Goal: Communication & Community: Answer question/provide support

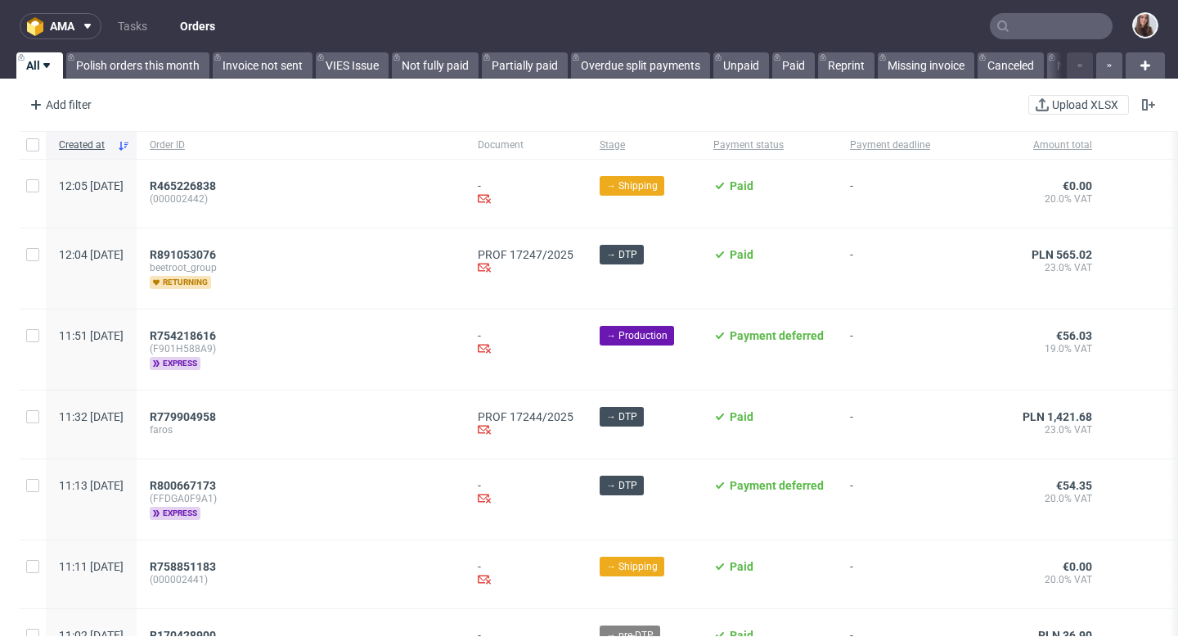
click at [1042, 29] on input "text" at bounding box center [1051, 26] width 123 height 26
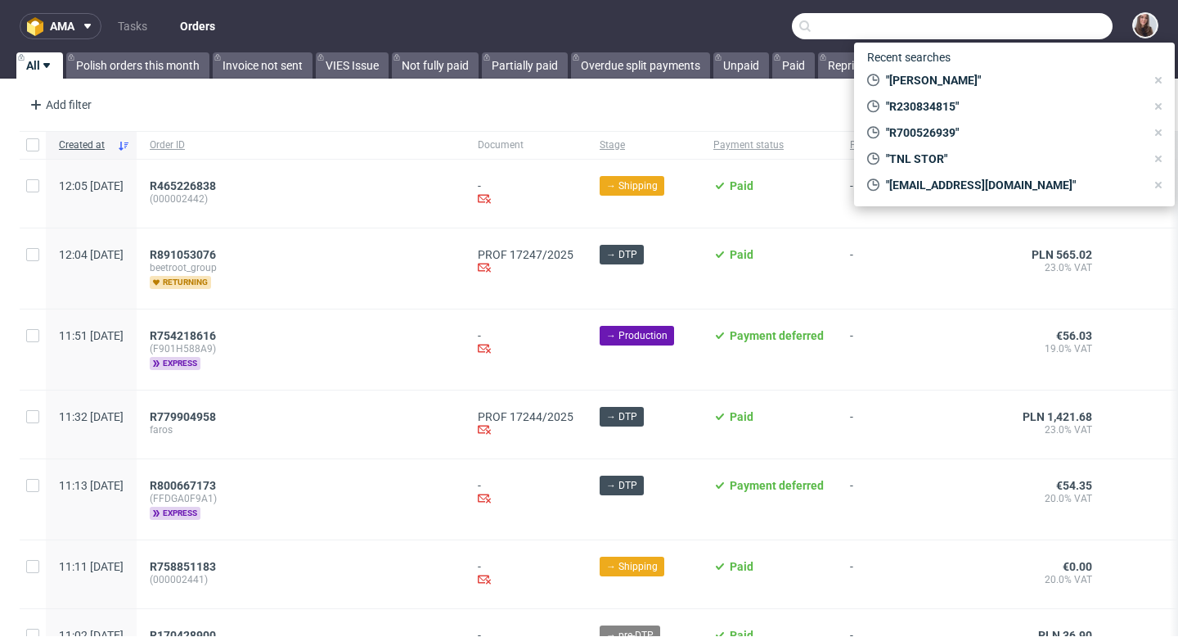
paste input "R839428863"
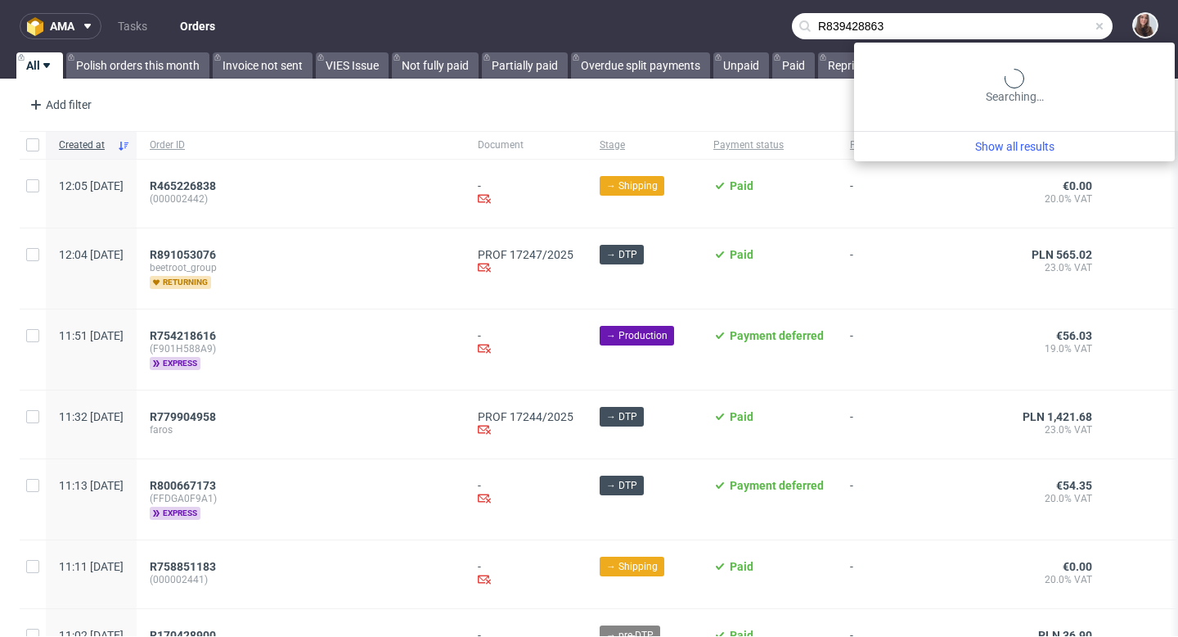
type input "R839428863"
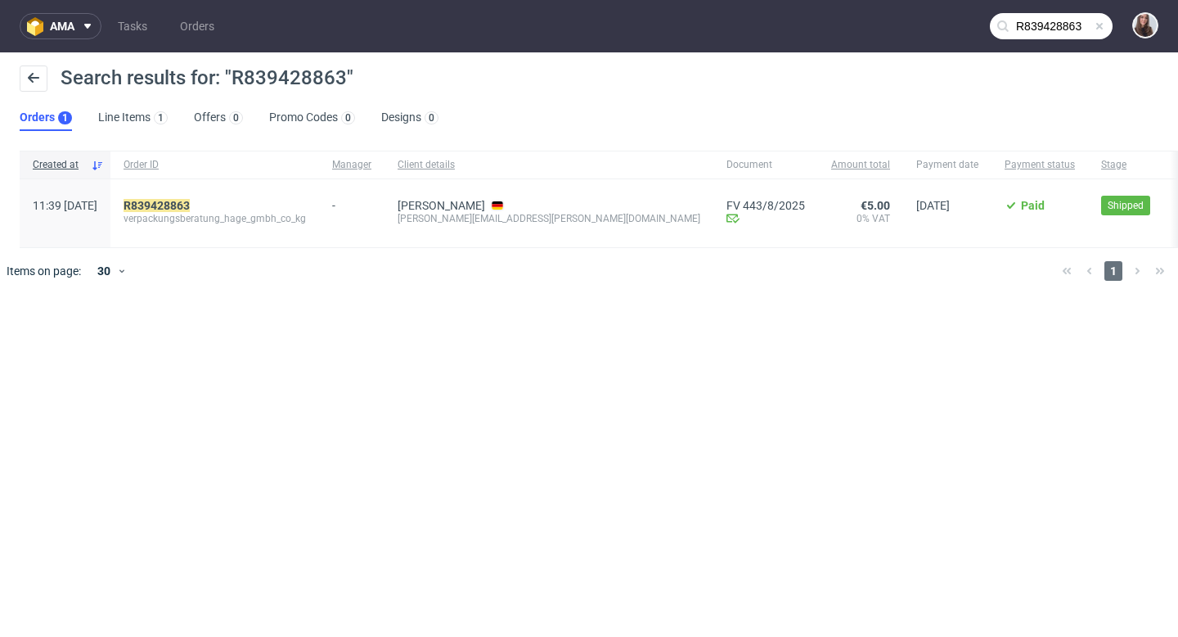
click at [246, 200] on div "R839428863" at bounding box center [215, 205] width 182 height 13
click at [190, 200] on mark "R839428863" at bounding box center [157, 205] width 66 height 13
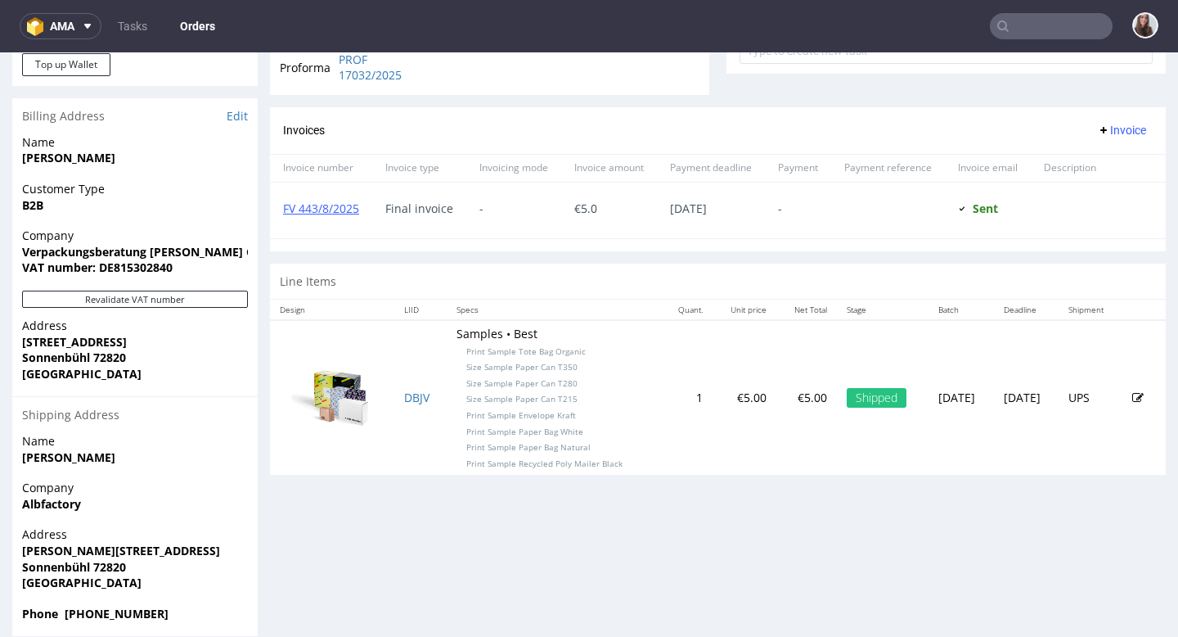
scroll to position [650, 0]
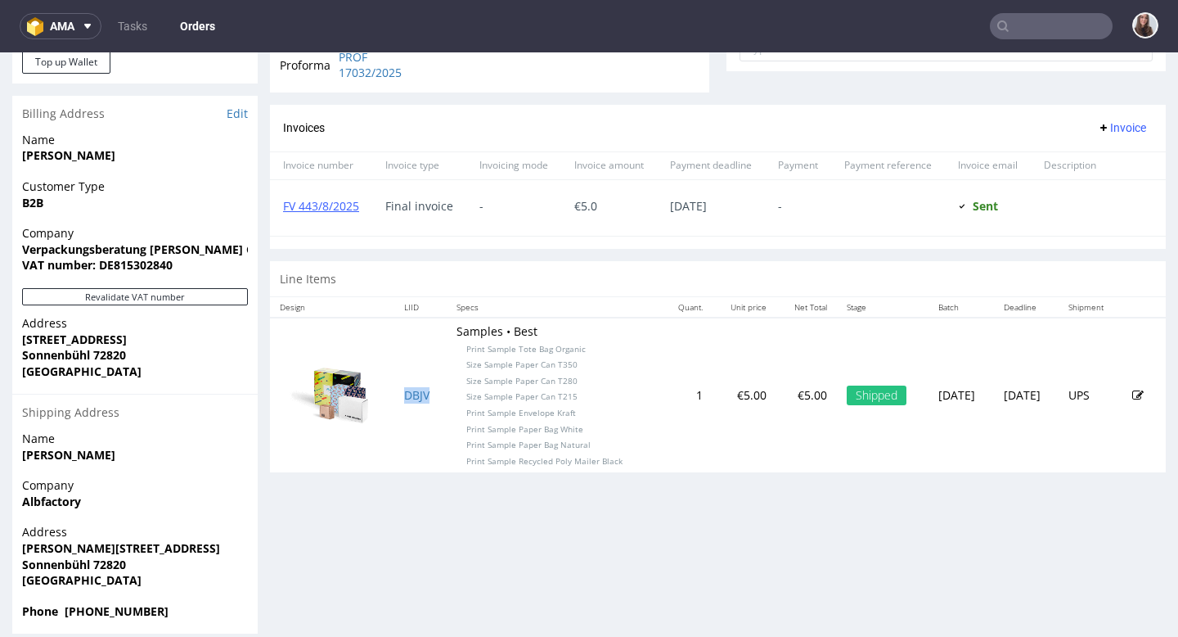
click at [394, 394] on td "DBJV" at bounding box center [420, 394] width 52 height 155
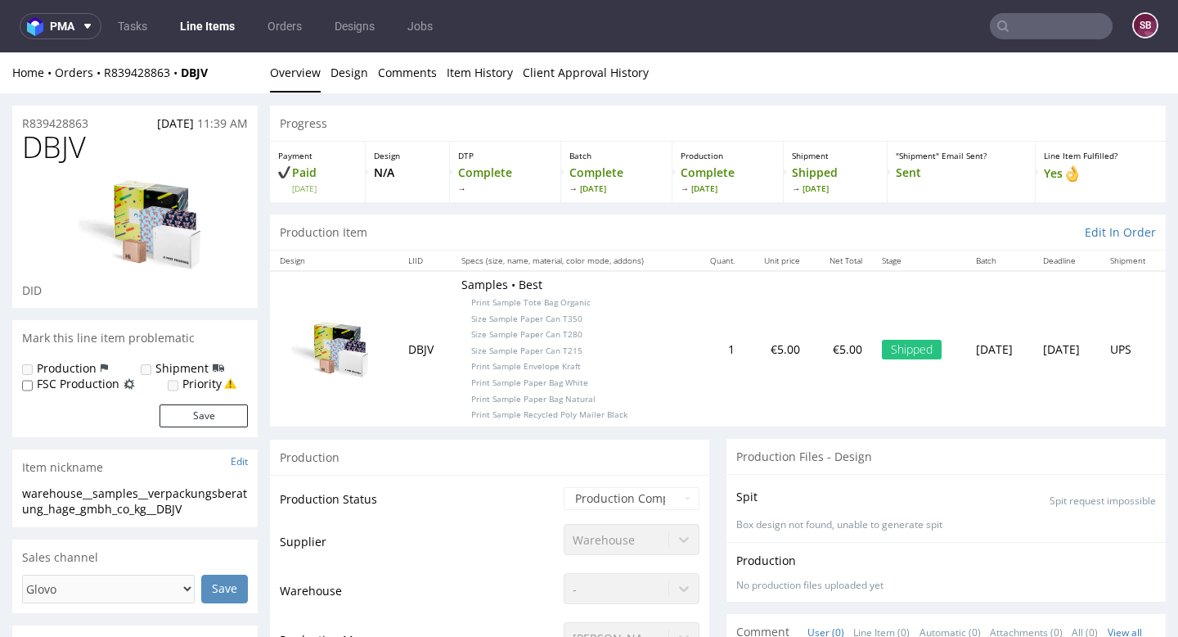
click at [633, 544] on div "Warehouse" at bounding box center [632, 535] width 136 height 23
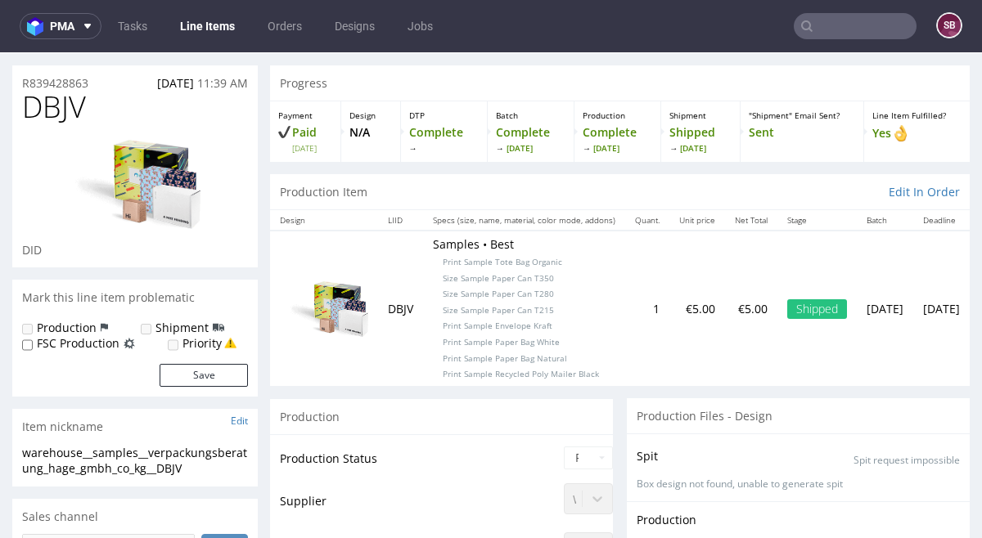
scroll to position [48, 0]
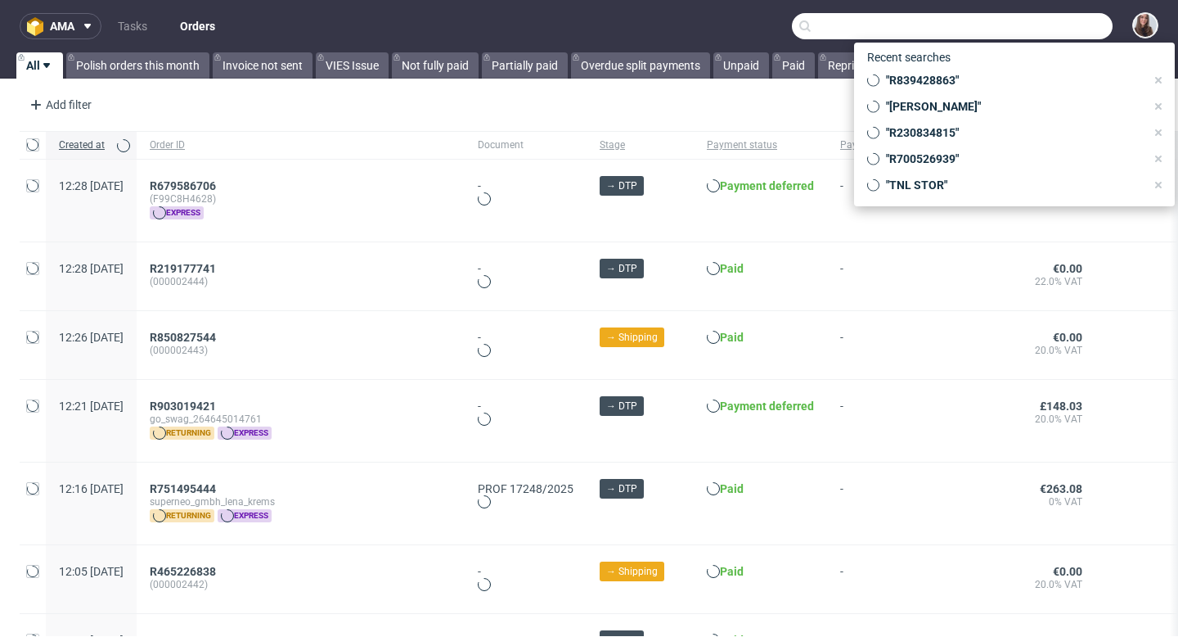
click at [1034, 28] on input "text" at bounding box center [952, 26] width 321 height 26
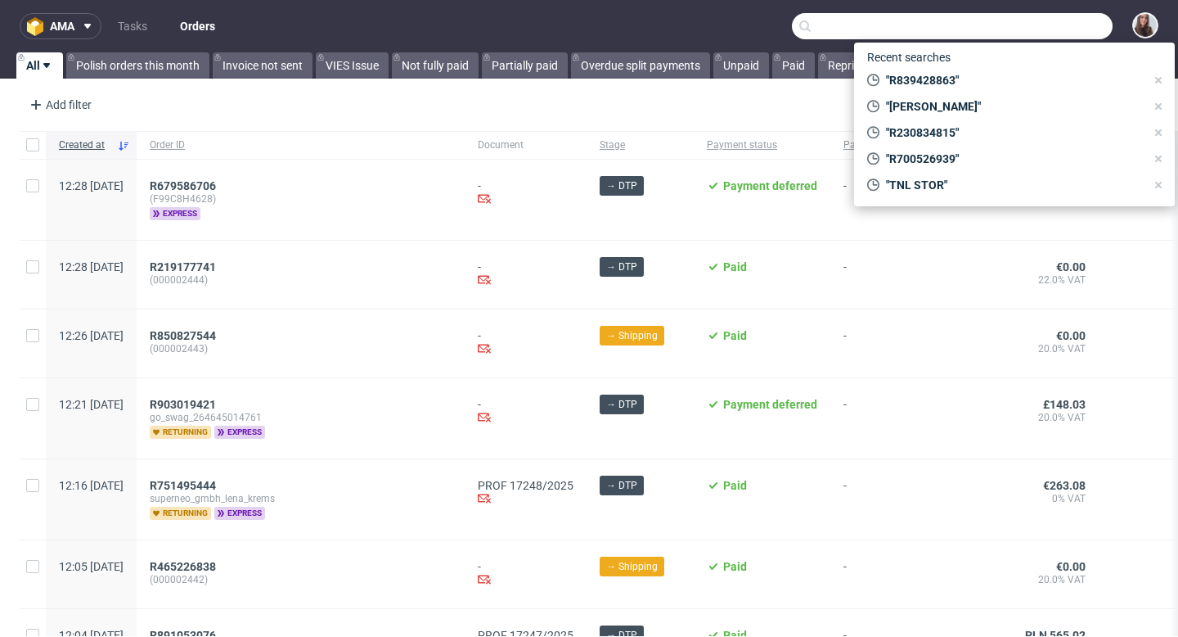
paste input "R776862756"
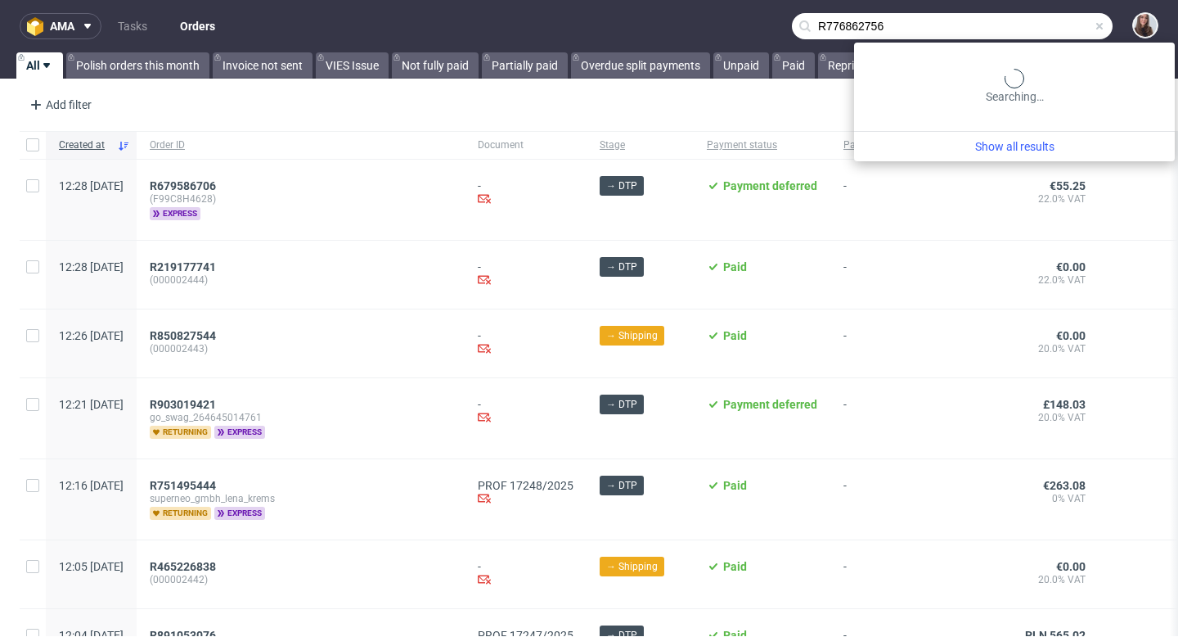
type input "R776862756"
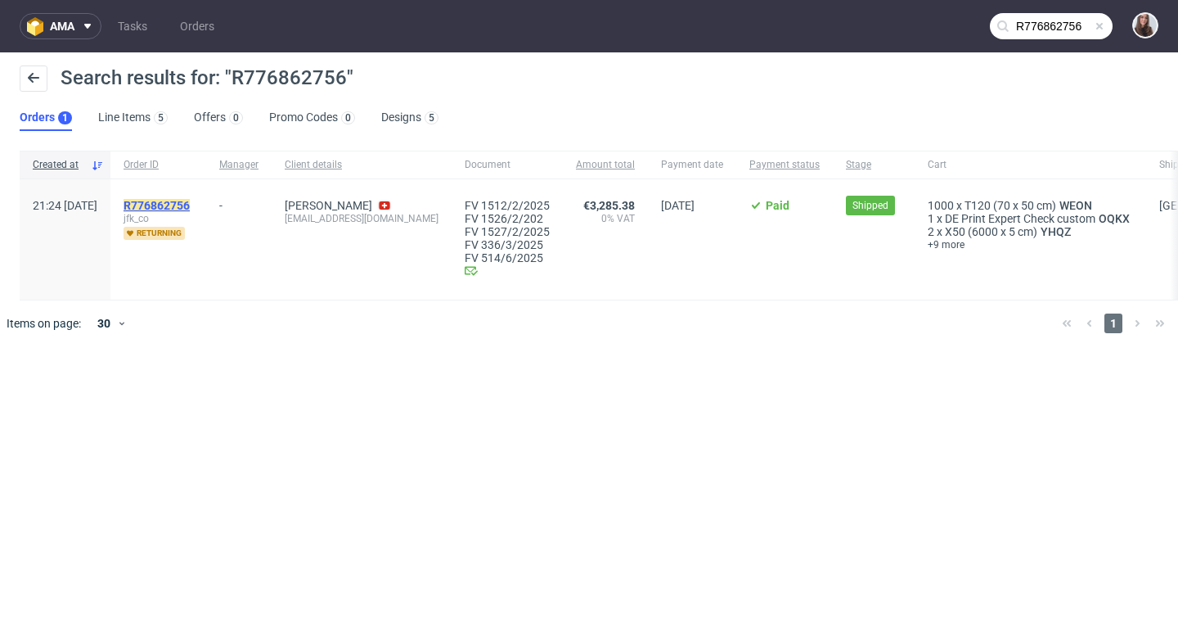
click at [190, 203] on mark "R776862756" at bounding box center [157, 205] width 66 height 13
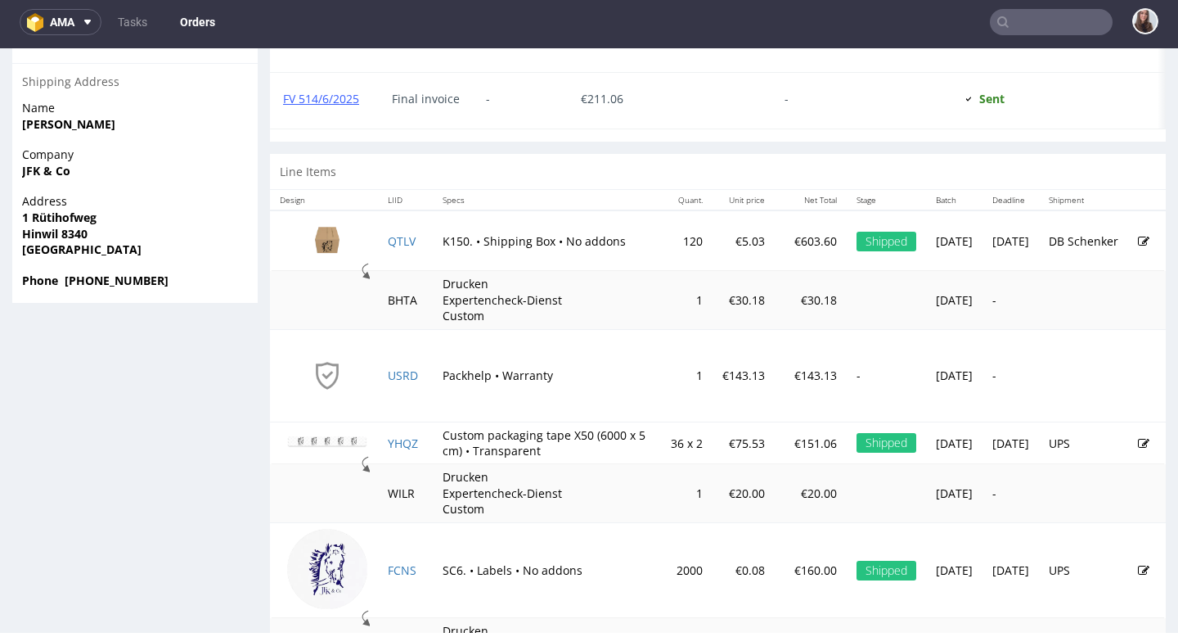
scroll to position [995, 0]
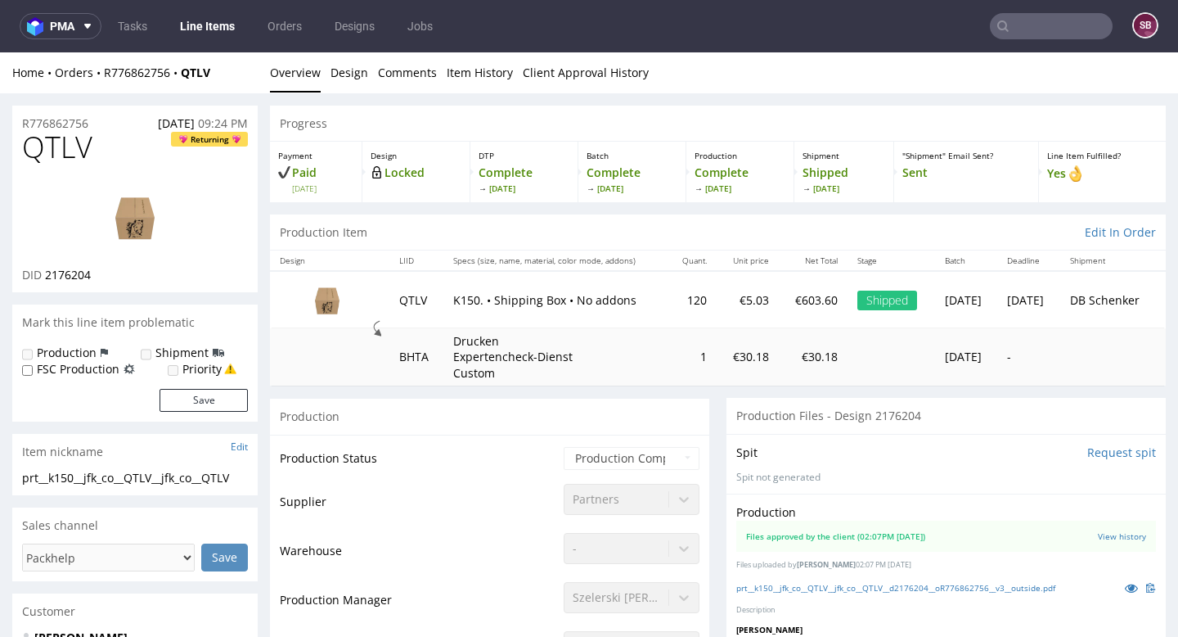
click at [317, 305] on img at bounding box center [327, 300] width 82 height 46
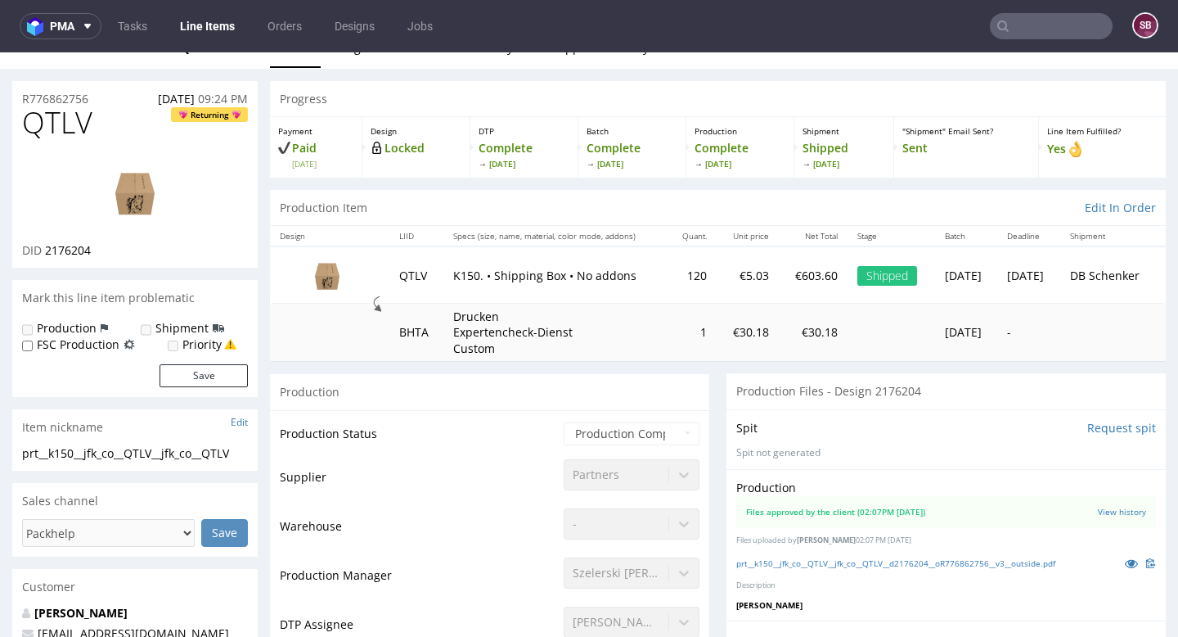
scroll to position [20, 0]
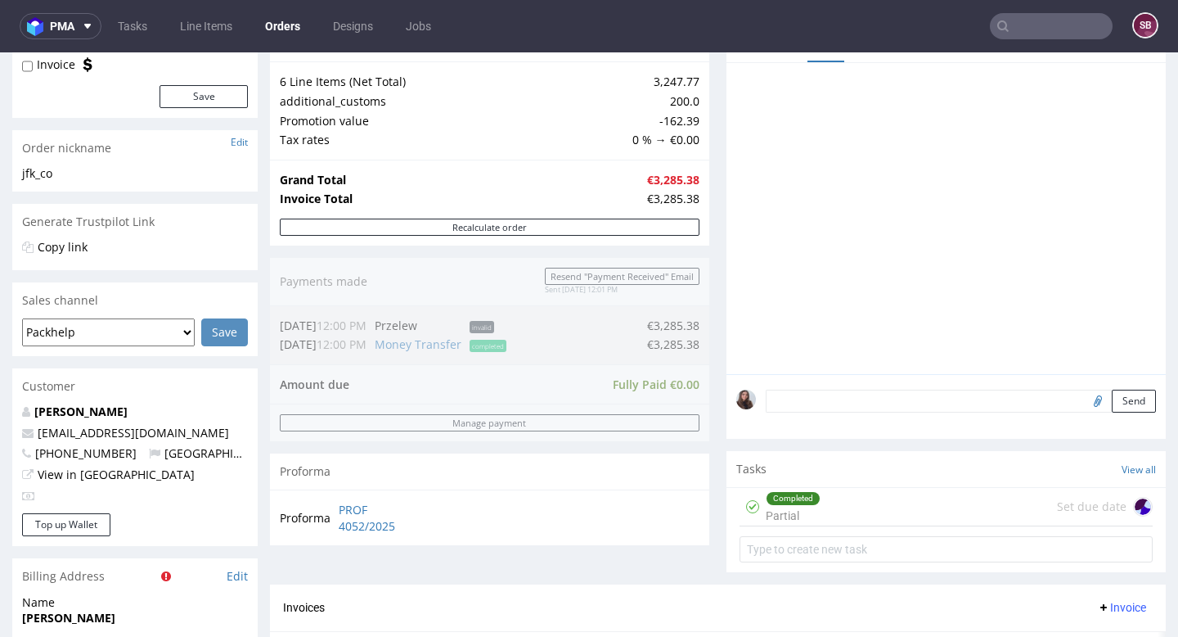
scroll to position [186, 0]
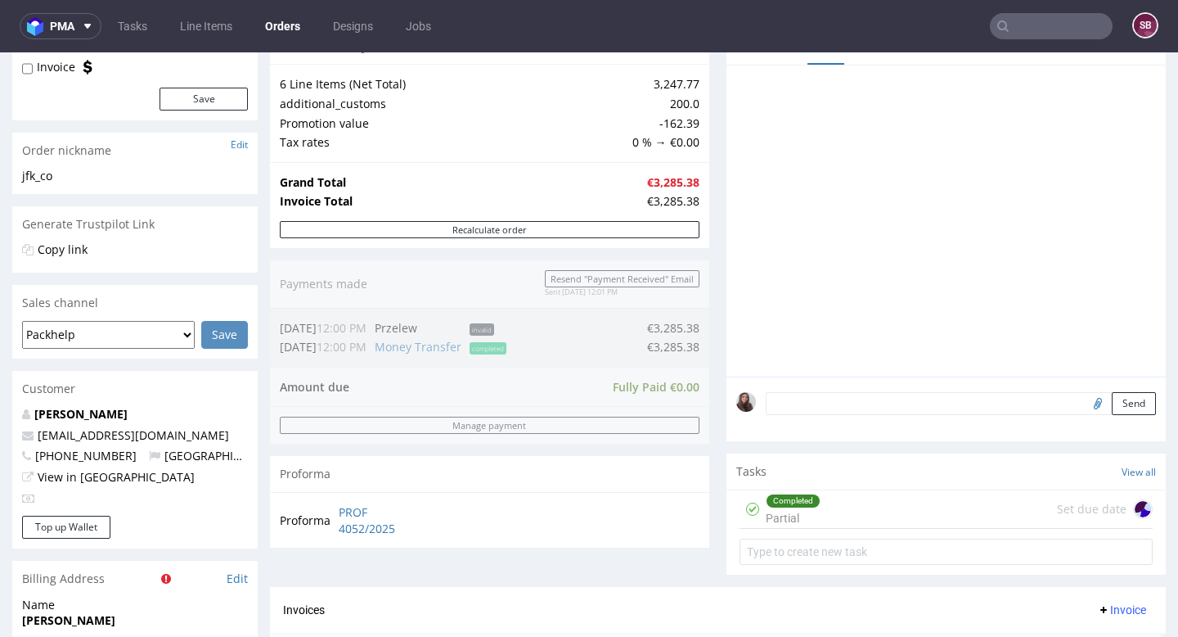
click at [848, 518] on div "Completed Partial Set due date" at bounding box center [946, 509] width 413 height 38
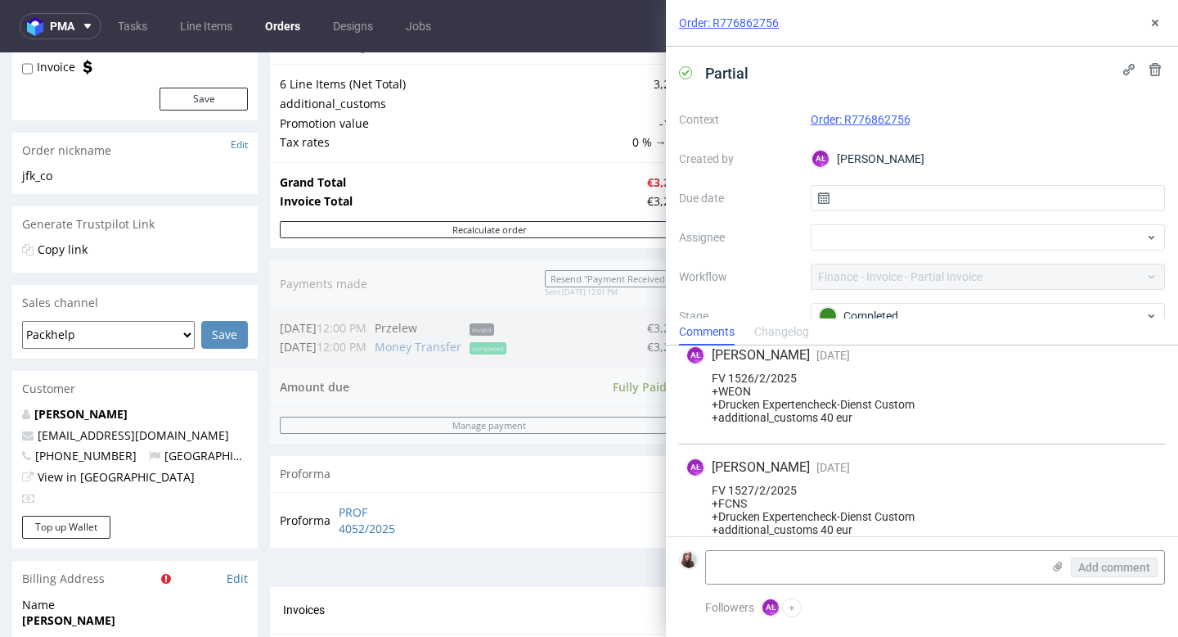
scroll to position [142, 0]
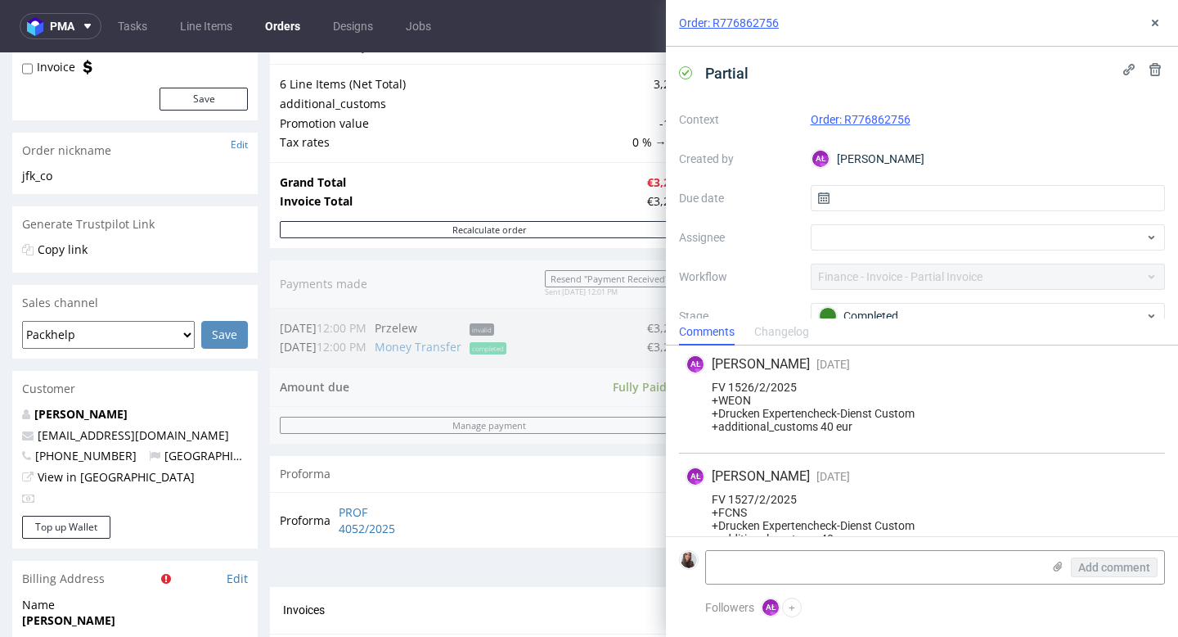
click at [610, 560] on div "Order summary 6 Line Items (Net Total) 3,247.77 additional_customs 200.0 Promot…" at bounding box center [489, 308] width 439 height 558
click at [1159, 16] on button at bounding box center [1155, 23] width 20 height 20
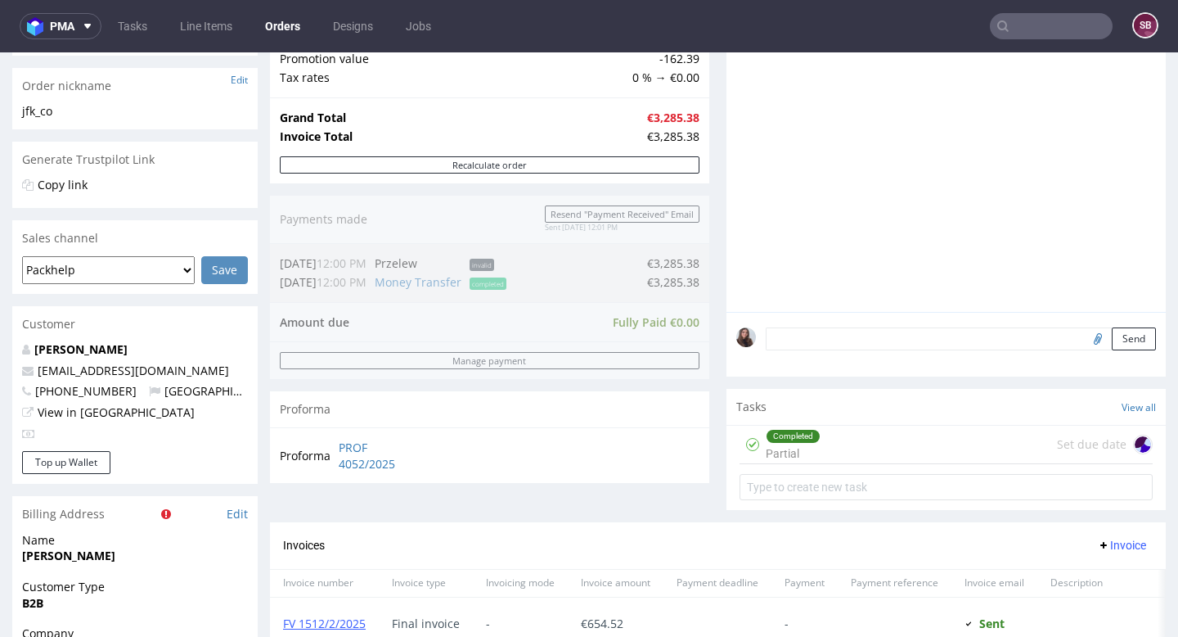
scroll to position [253, 0]
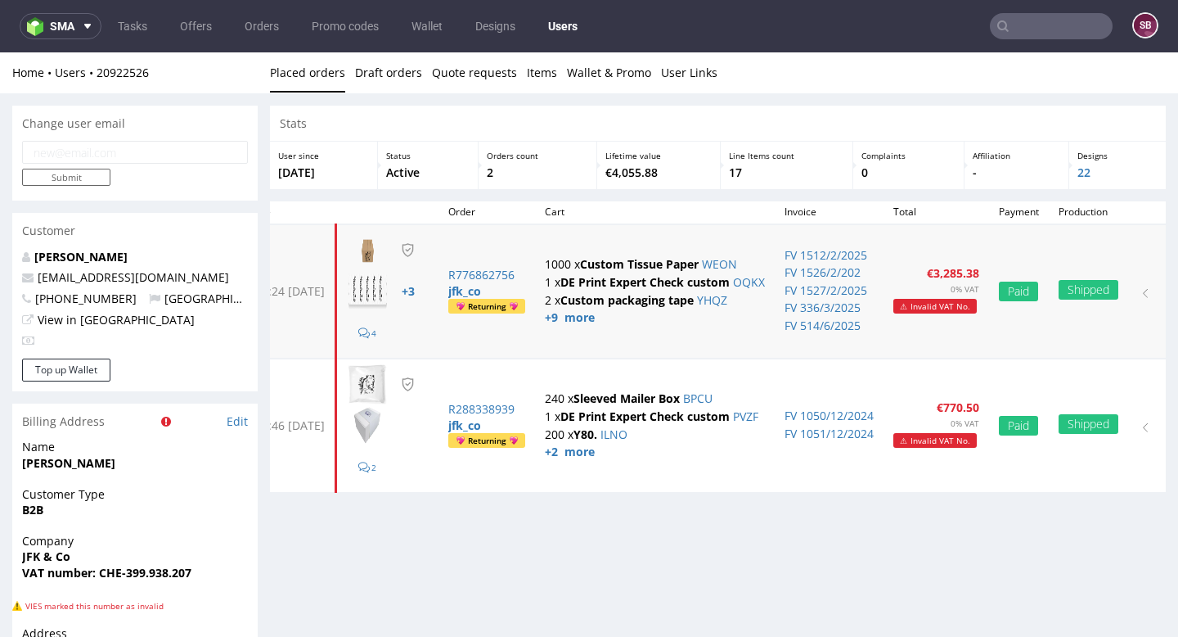
scroll to position [0, 67]
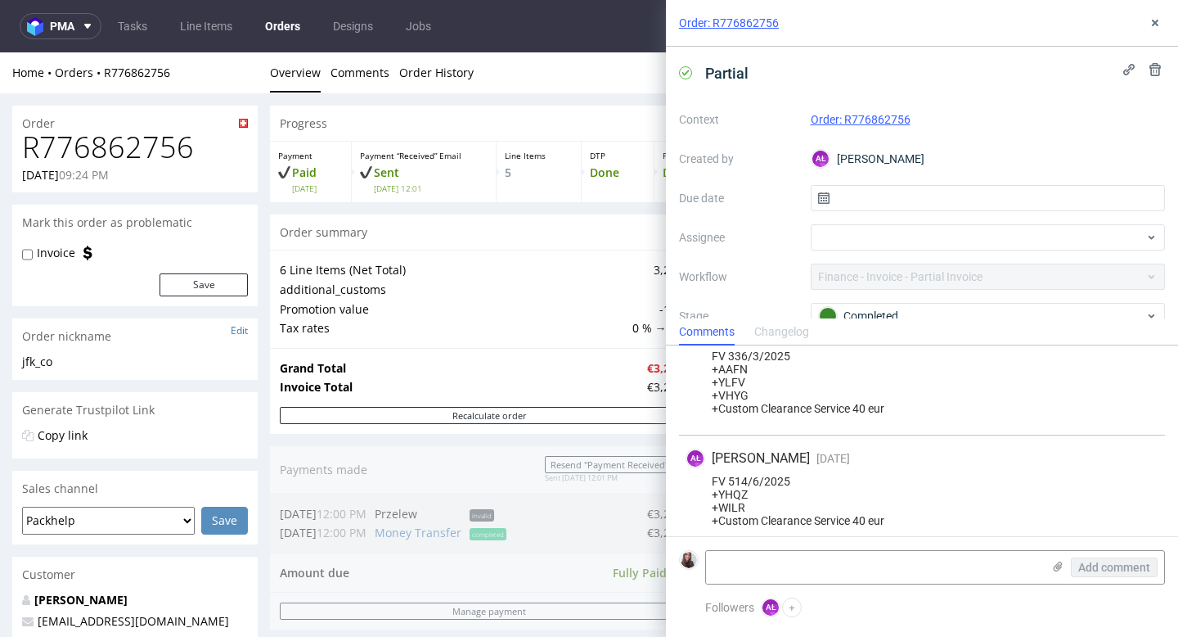
scroll to position [408, 0]
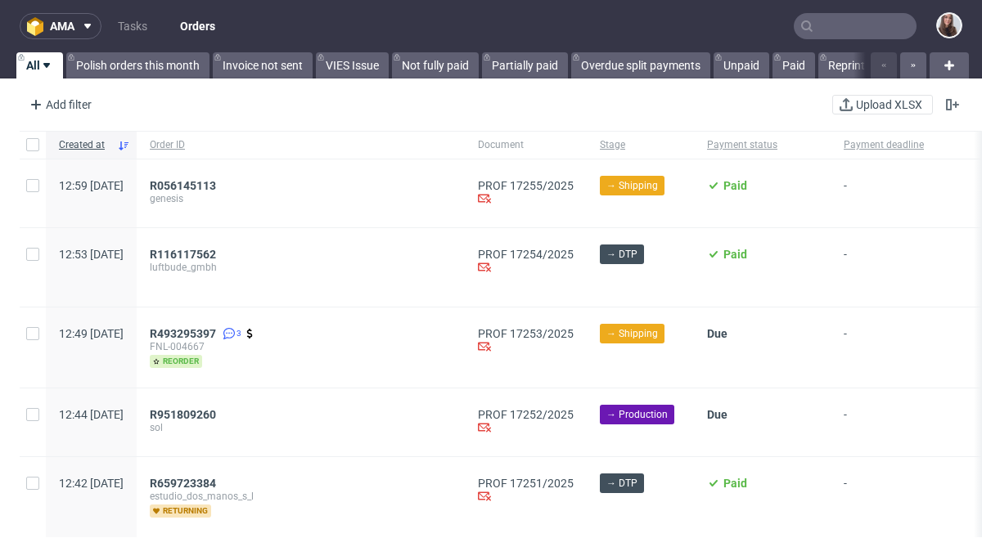
click at [835, 28] on input "text" at bounding box center [855, 26] width 123 height 26
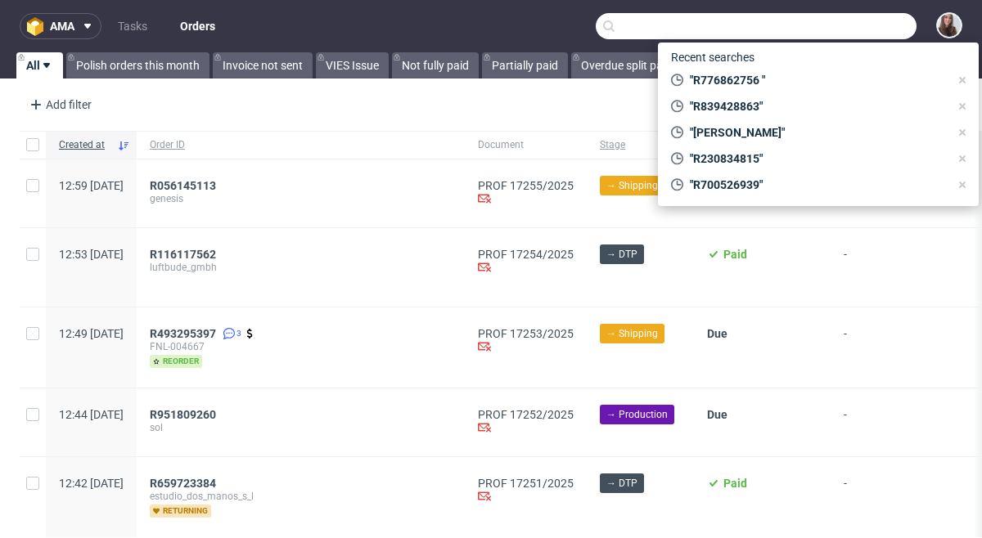
paste input "R751495444"
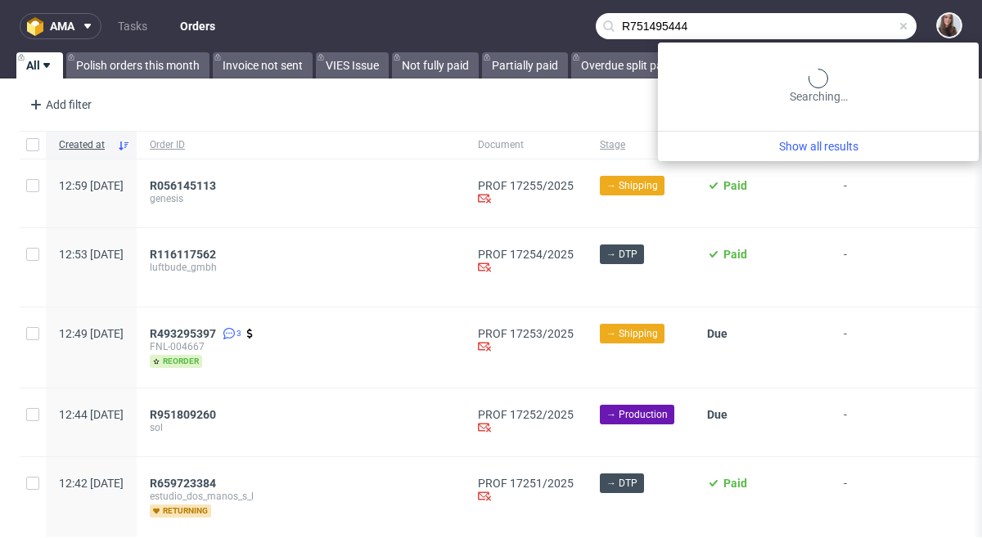
type input "R751495444"
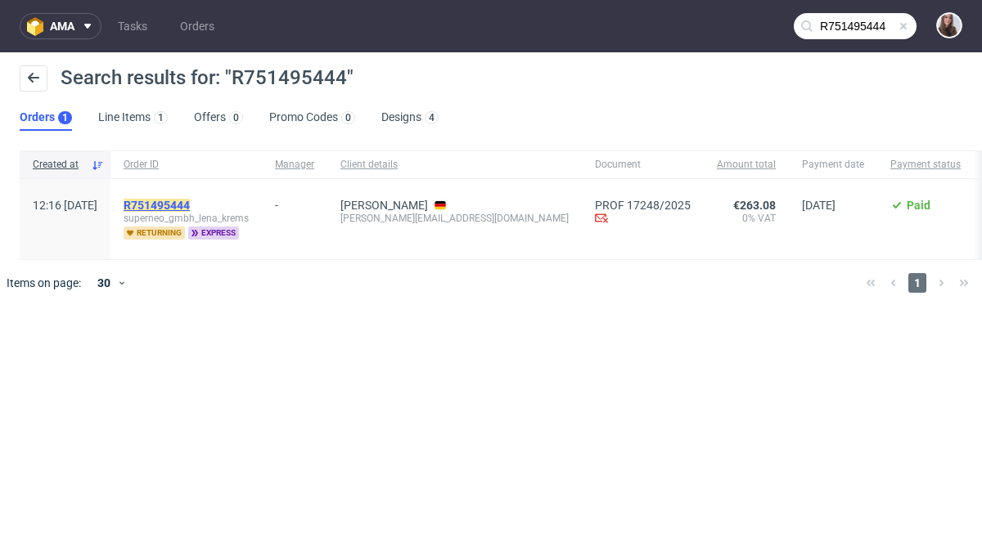
click at [190, 205] on mark "R751495444" at bounding box center [157, 205] width 66 height 13
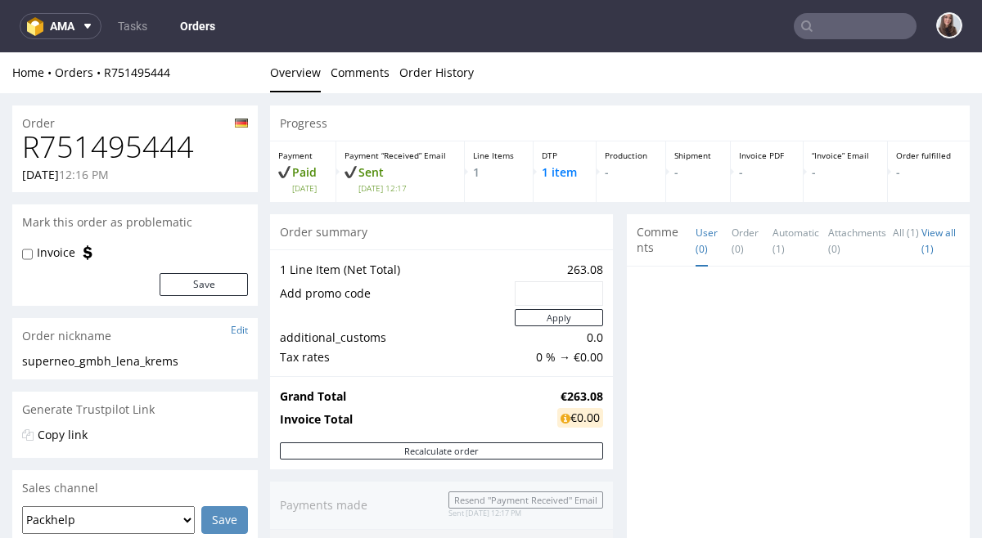
scroll to position [4, 0]
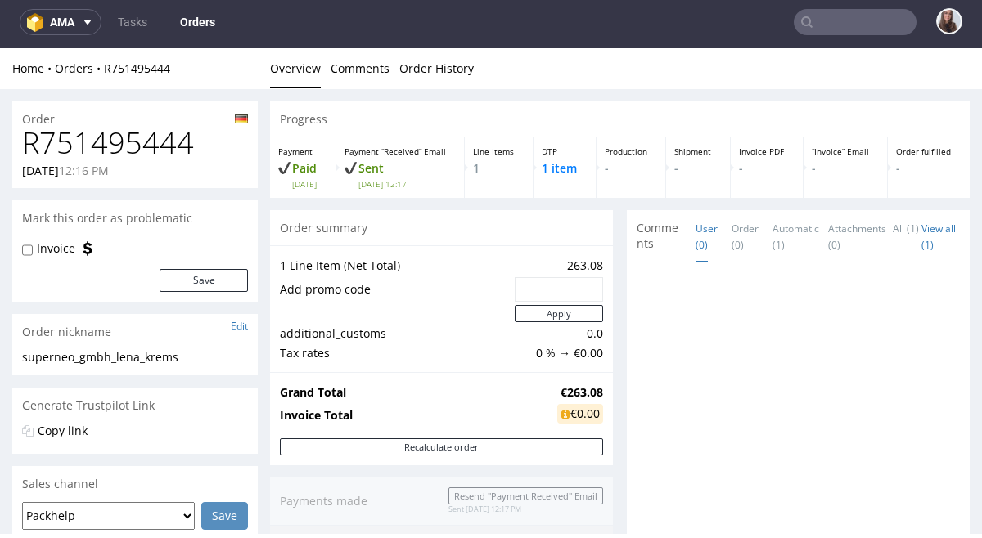
click at [645, 229] on span "Comments" at bounding box center [660, 236] width 46 height 32
click at [695, 232] on link "User (0)" at bounding box center [706, 237] width 22 height 52
click at [921, 235] on li "View all (1)" at bounding box center [940, 236] width 38 height 33
click at [921, 231] on link "View all (1)" at bounding box center [938, 237] width 34 height 30
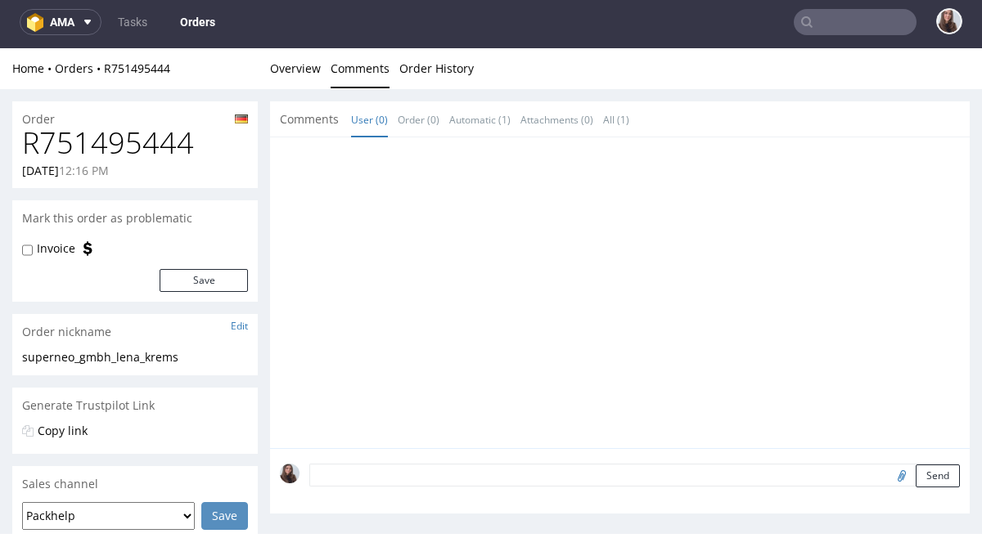
scroll to position [0, 0]
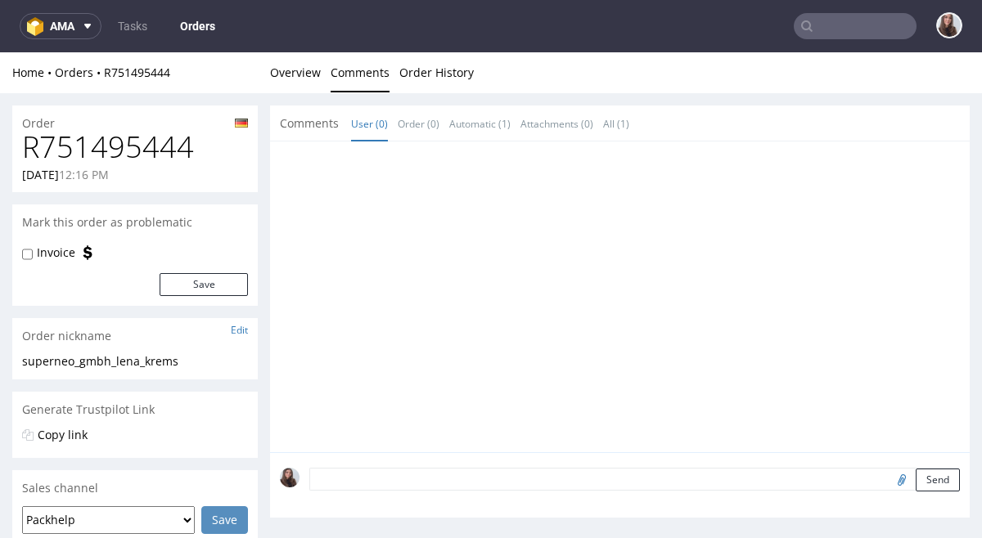
click at [319, 123] on span "Comments" at bounding box center [309, 123] width 59 height 16
click at [409, 122] on link "Order (0)" at bounding box center [419, 123] width 42 height 35
click at [473, 125] on link "Automatic (1)" at bounding box center [479, 123] width 61 height 35
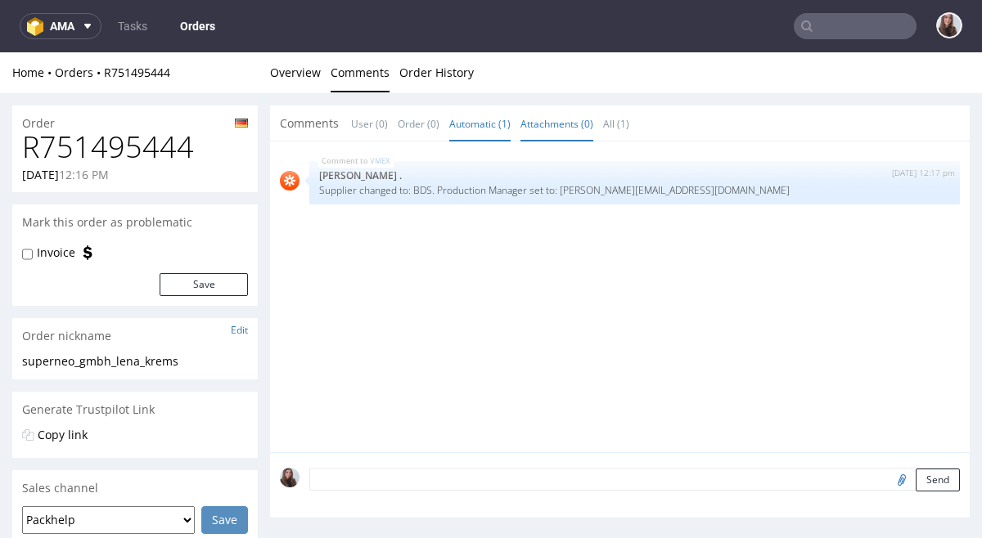
click at [558, 115] on link "Attachments (0)" at bounding box center [556, 123] width 73 height 35
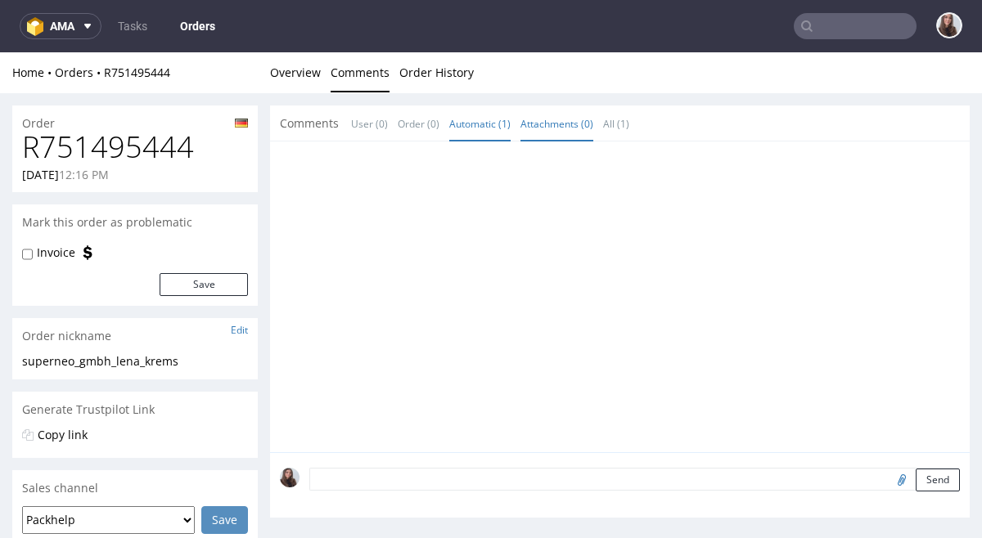
click at [479, 113] on link "Automatic (1)" at bounding box center [479, 123] width 61 height 35
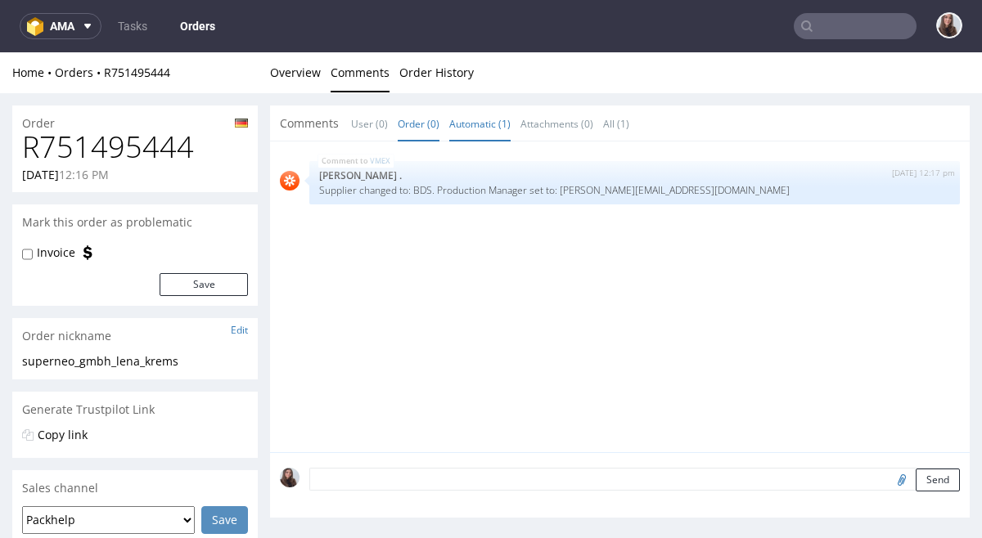
click at [400, 123] on link "Order (0)" at bounding box center [419, 123] width 42 height 35
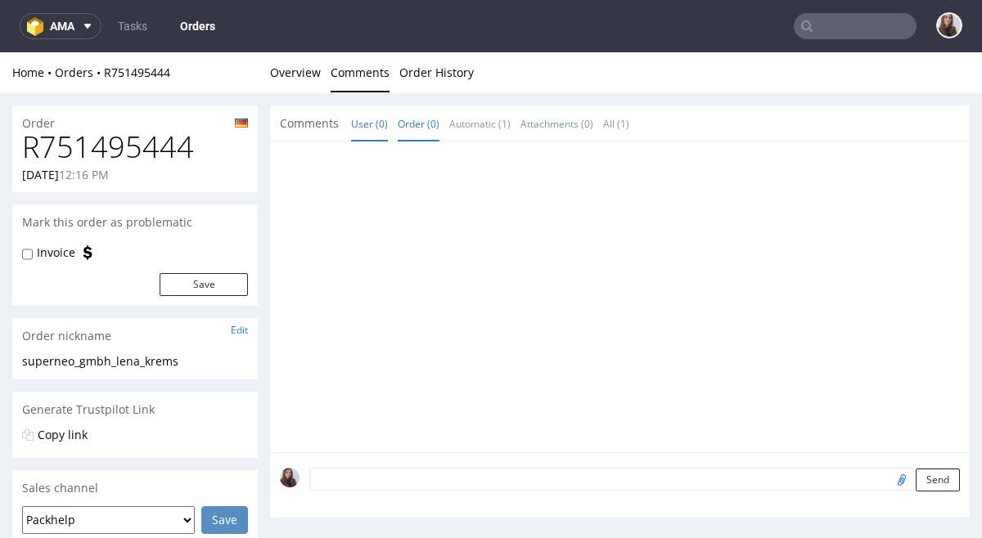
click at [375, 122] on link "User (0)" at bounding box center [369, 123] width 37 height 35
click at [340, 481] on textarea at bounding box center [634, 479] width 650 height 23
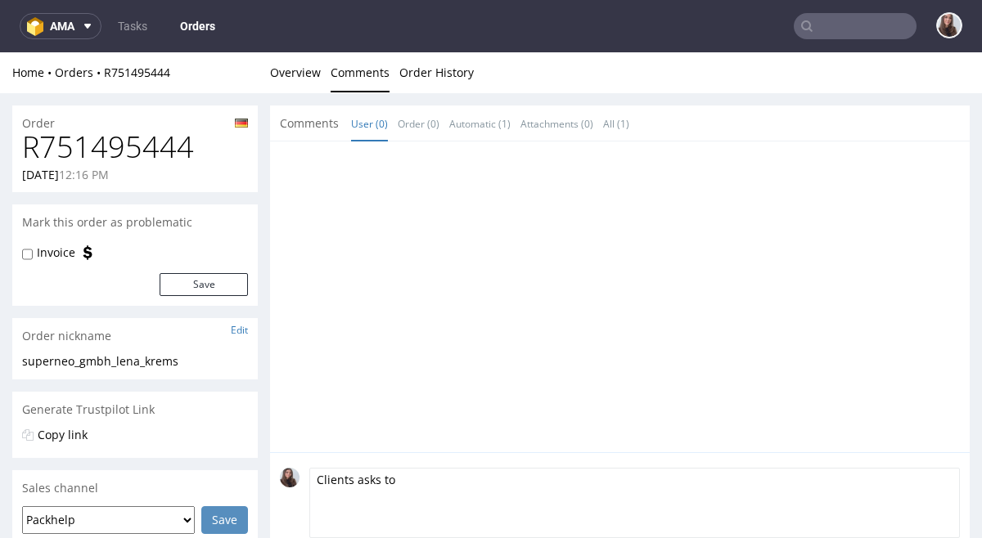
paste textarea "website stated that fonts may be changed during the expert check. However, I wo…"
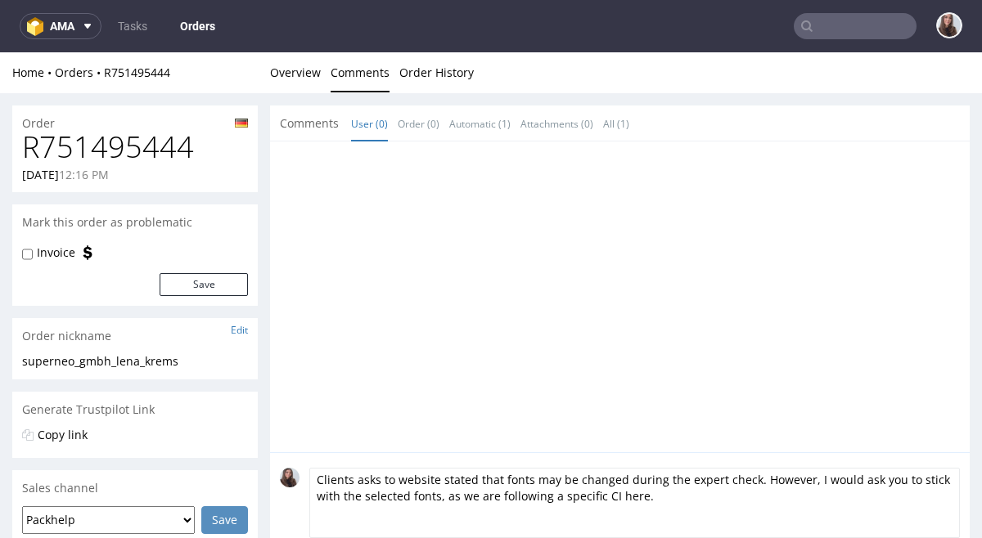
click at [396, 475] on textarea "Clients asks to website stated that fonts may be changed during the expert chec…" at bounding box center [634, 503] width 650 height 70
drag, startPoint x: 398, startPoint y: 479, endPoint x: 299, endPoint y: 477, distance: 99.0
click at [299, 477] on div "Clients asks to website stated that fonts may be changed during the expert chec…" at bounding box center [620, 518] width 680 height 100
click at [336, 479] on textarea "On our website stated that fonts may be changed during the expert check. Howeve…" at bounding box center [634, 503] width 650 height 70
click at [615, 491] on textarea "Our website stated that fonts may be changed during the expert check. However, …" at bounding box center [634, 503] width 650 height 70
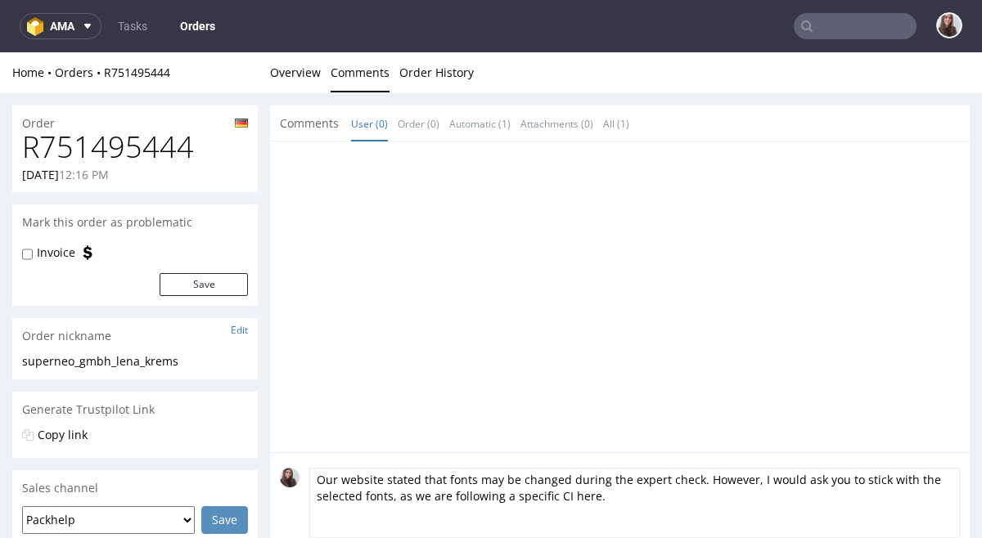
click at [758, 479] on textarea "Our website stated that fonts may be changed during the expert check. However, …" at bounding box center [634, 503] width 650 height 70
drag, startPoint x: 925, startPoint y: 480, endPoint x: 852, endPoint y: 483, distance: 73.7
click at [852, 483] on textarea "Our website stated that fonts may be changed during the expert check. However, …" at bounding box center [634, 503] width 650 height 70
click at [888, 492] on textarea "Our website stated that fonts may be changed during the expert check. However, …" at bounding box center [634, 503] width 650 height 70
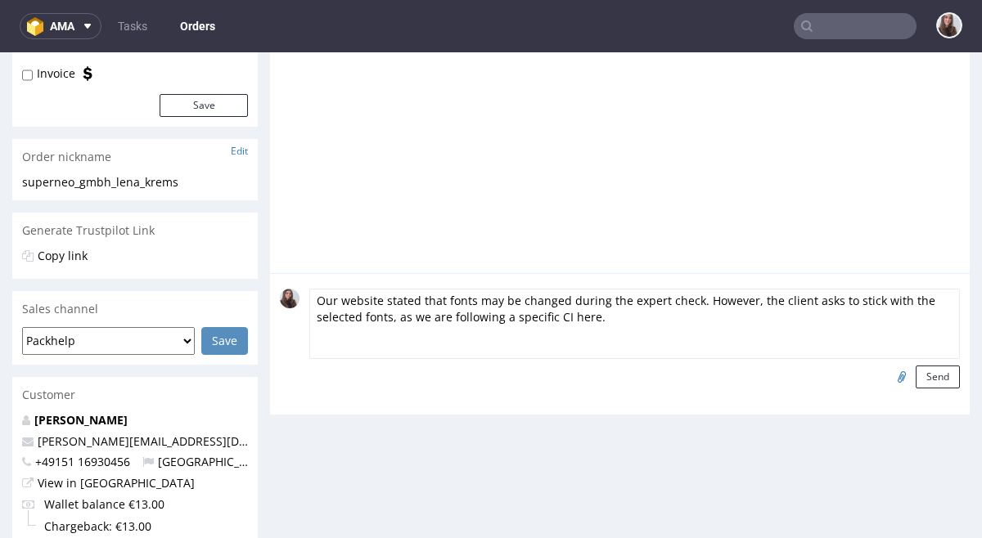
scroll to position [181, 0]
type textarea "Our website stated that fonts may be changed during the expert check. However, …"
click at [925, 379] on button "Send" at bounding box center [938, 375] width 44 height 23
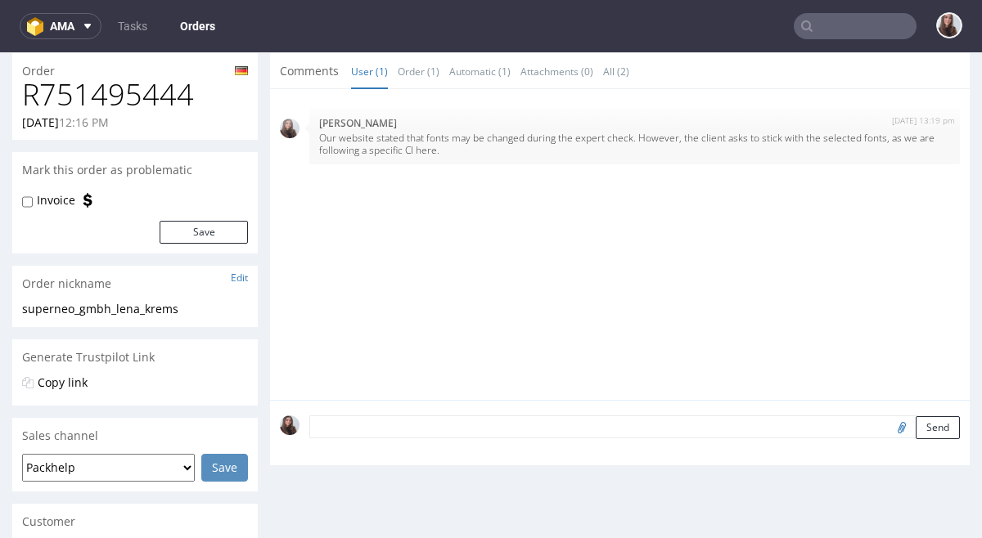
scroll to position [0, 0]
